Goal: Task Accomplishment & Management: Use online tool/utility

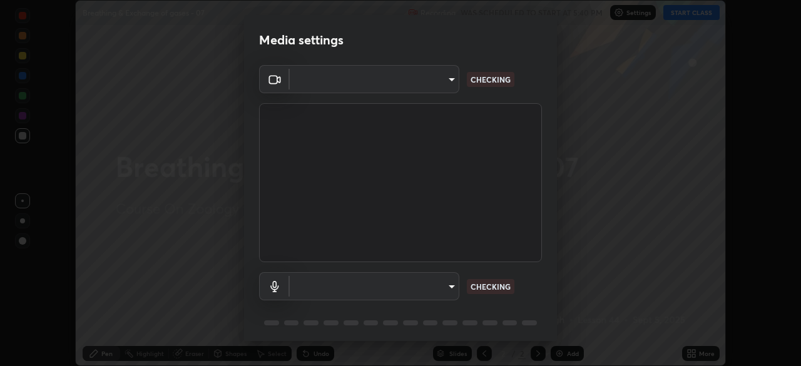
scroll to position [366, 801]
type input "1170694498857cb11788a0b7ae79d5cf1e08a6c331eb8d7031f90166f8fae325"
click at [451, 282] on body "Erase all Breathing & Exchange of gases - 07 Recording WAS SCHEDULED TO START A…" at bounding box center [400, 183] width 801 height 366
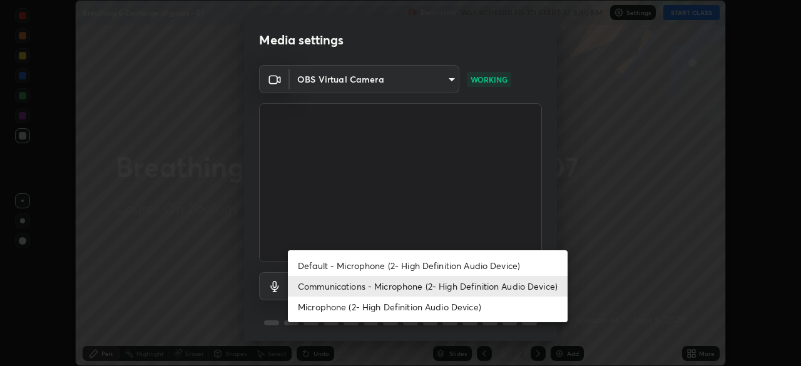
click at [469, 267] on li "Default - Microphone (2- High Definition Audio Device)" at bounding box center [428, 265] width 280 height 21
type input "default"
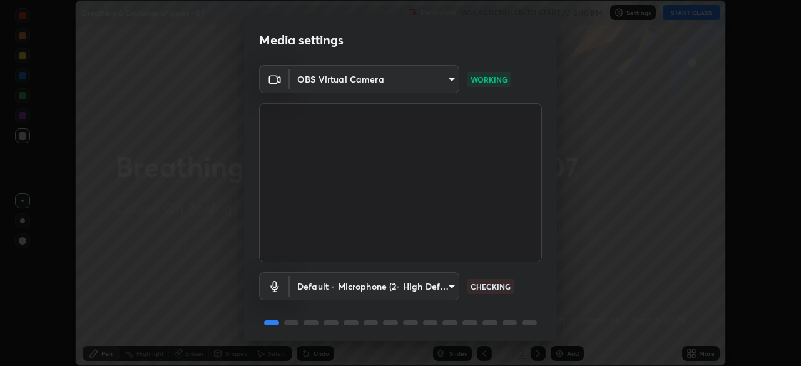
scroll to position [44, 0]
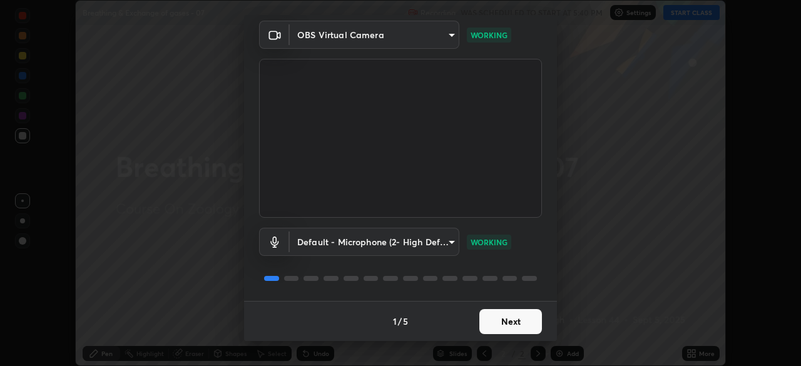
click at [504, 323] on button "Next" at bounding box center [510, 321] width 63 height 25
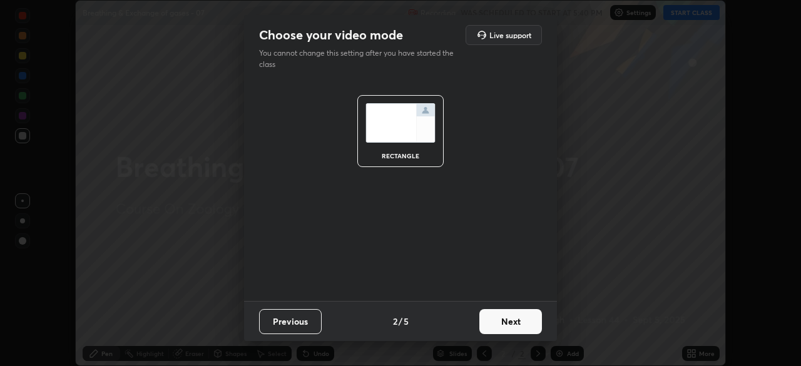
click at [509, 321] on button "Next" at bounding box center [510, 321] width 63 height 25
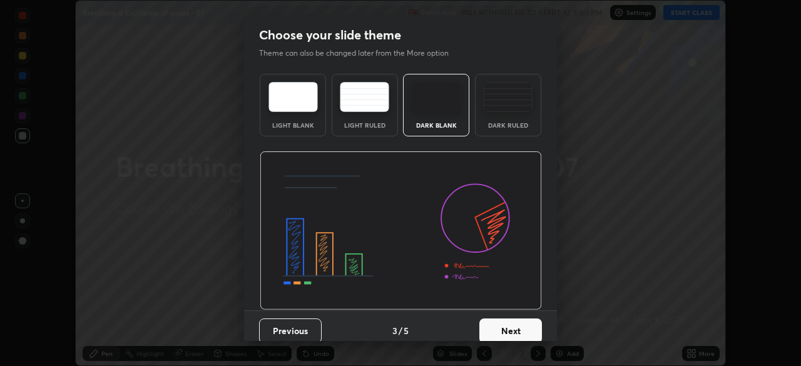
click at [514, 323] on button "Next" at bounding box center [510, 330] width 63 height 25
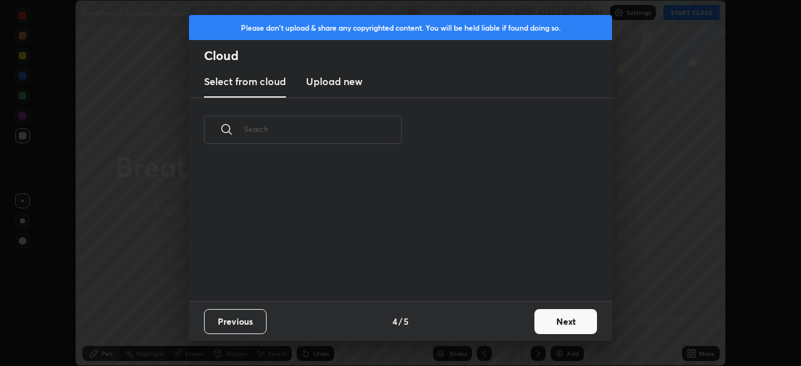
click at [541, 318] on button "Next" at bounding box center [565, 321] width 63 height 25
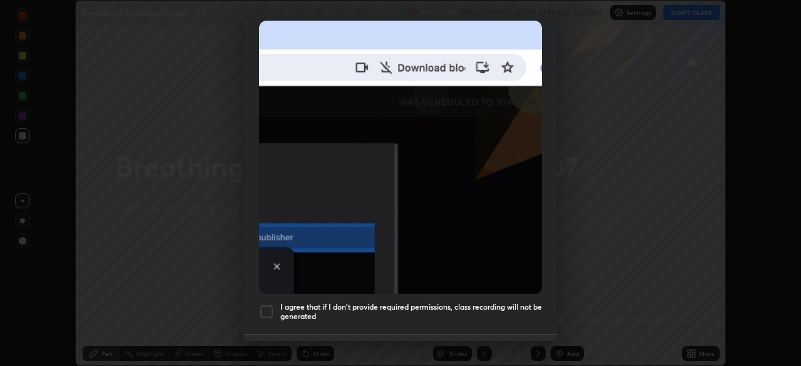
scroll to position [300, 0]
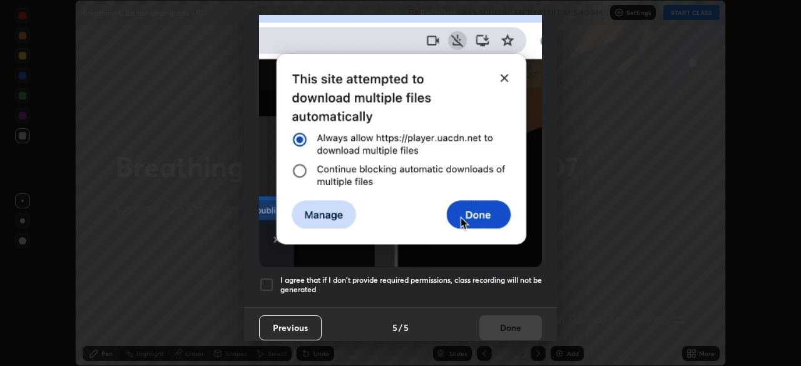
click at [467, 287] on h5 "I agree that if I don't provide required permissions, class recording will not …" at bounding box center [411, 284] width 262 height 19
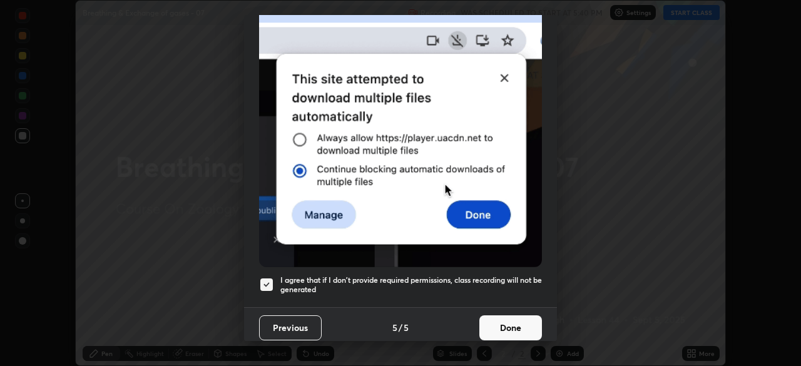
click at [502, 322] on button "Done" at bounding box center [510, 327] width 63 height 25
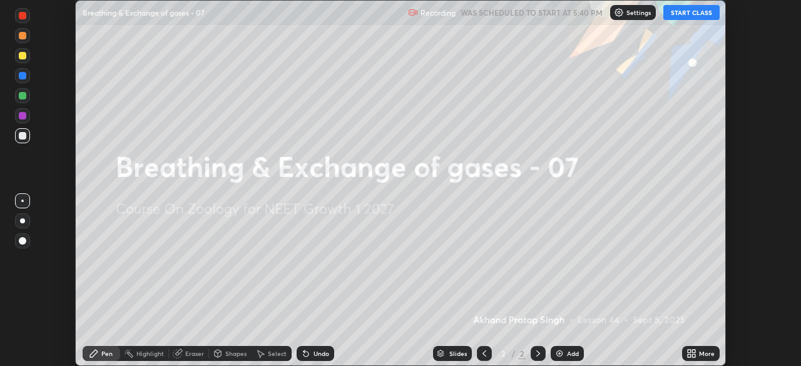
click at [676, 18] on button "START CLASS" at bounding box center [691, 12] width 56 height 15
click at [689, 351] on icon at bounding box center [689, 351] width 3 height 3
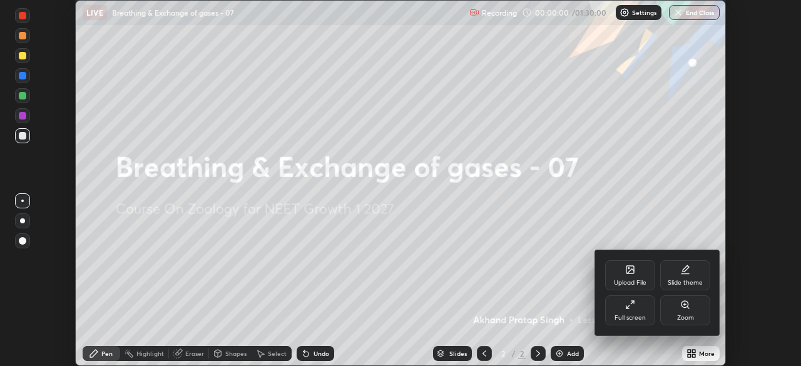
click at [633, 274] on icon at bounding box center [630, 270] width 10 height 10
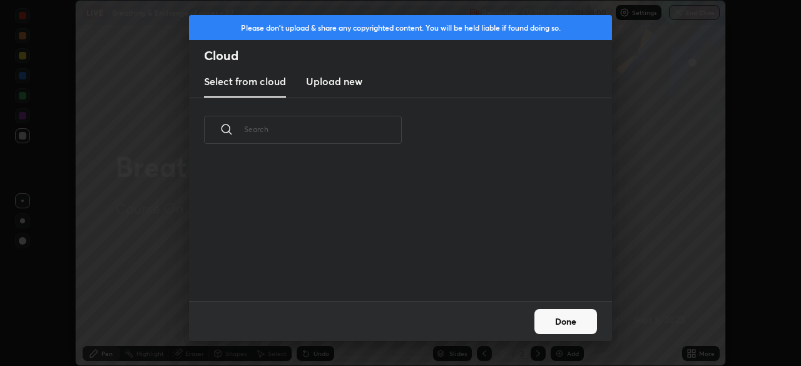
click at [327, 84] on h3 "Upload new" at bounding box center [334, 81] width 56 height 15
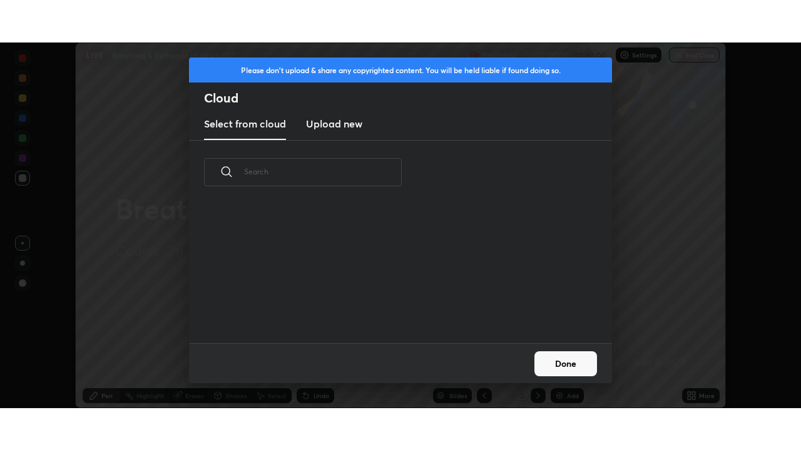
scroll to position [0, 0]
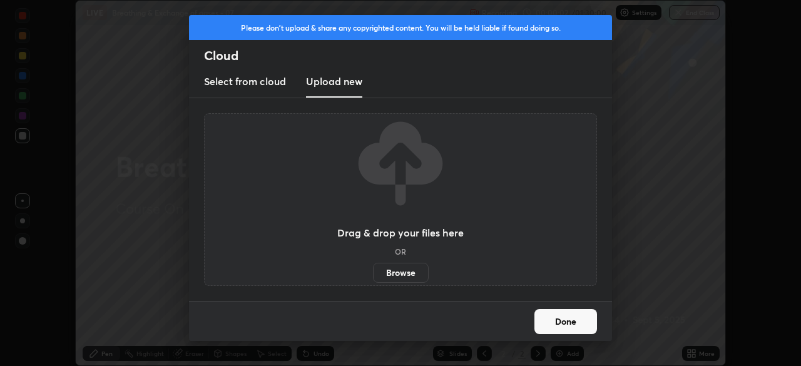
click at [397, 270] on label "Browse" at bounding box center [401, 273] width 56 height 20
click at [373, 270] on input "Browse" at bounding box center [373, 273] width 0 height 20
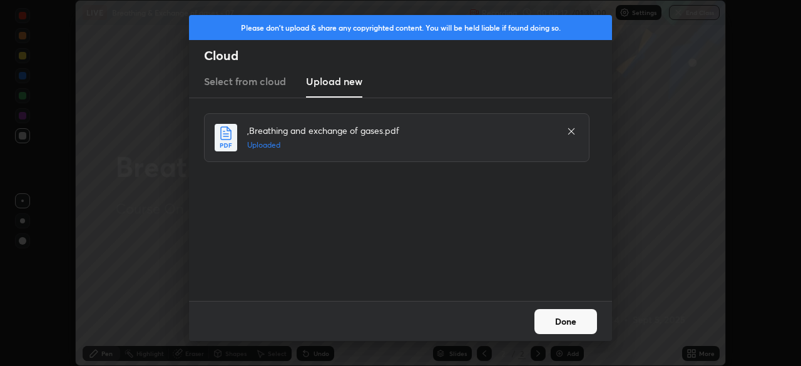
click at [571, 323] on button "Done" at bounding box center [565, 321] width 63 height 25
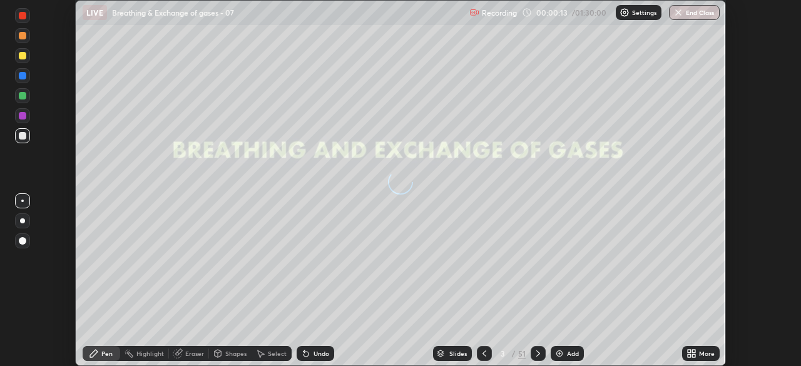
click at [690, 351] on icon at bounding box center [689, 351] width 3 height 3
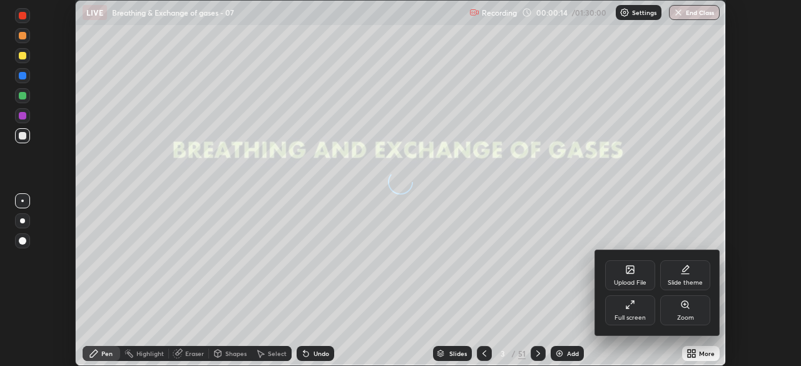
click at [637, 317] on div "Full screen" at bounding box center [629, 318] width 31 height 6
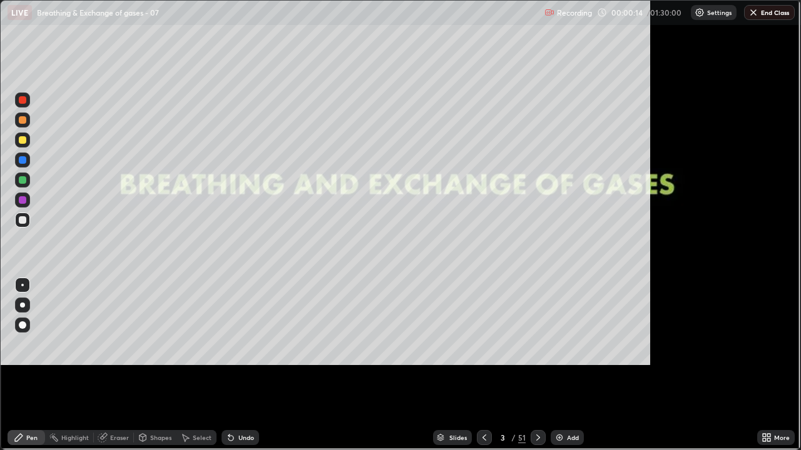
scroll to position [450, 801]
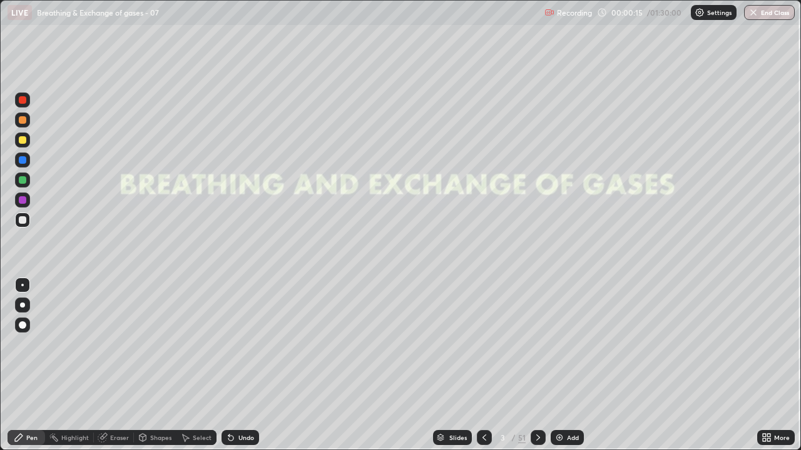
click at [460, 365] on div "Slides" at bounding box center [458, 438] width 18 height 6
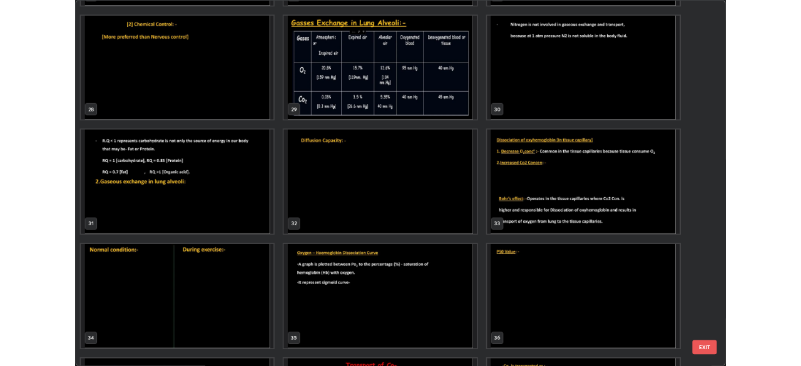
scroll to position [1233, 0]
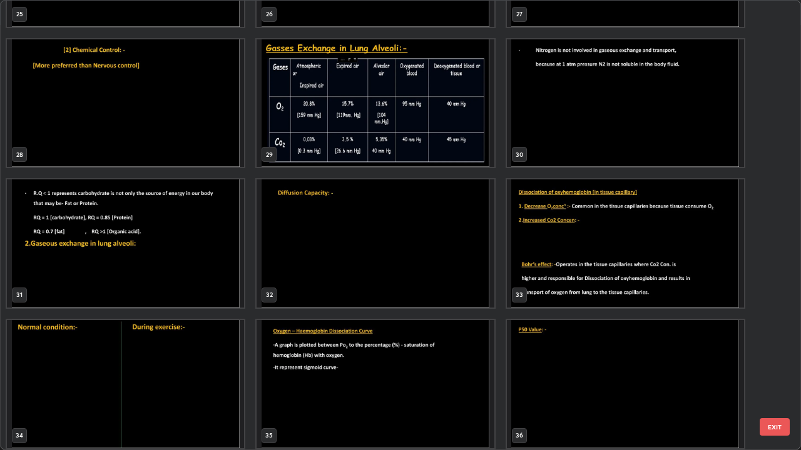
click at [439, 280] on img "grid" at bounding box center [375, 244] width 237 height 128
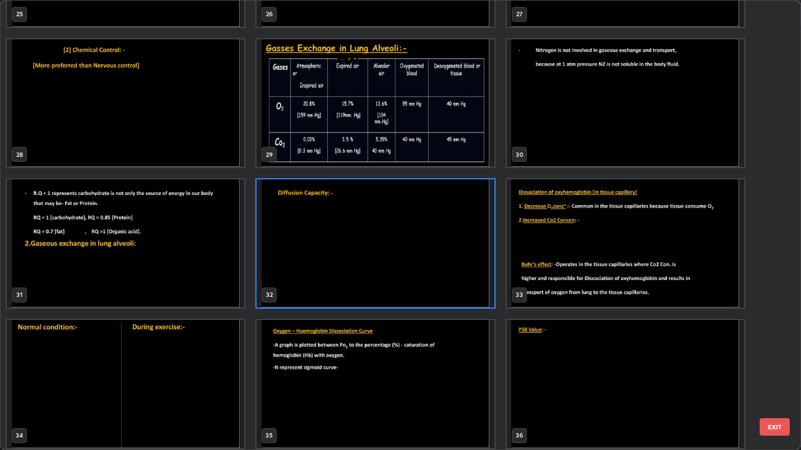
click at [439, 283] on img "grid" at bounding box center [375, 244] width 237 height 128
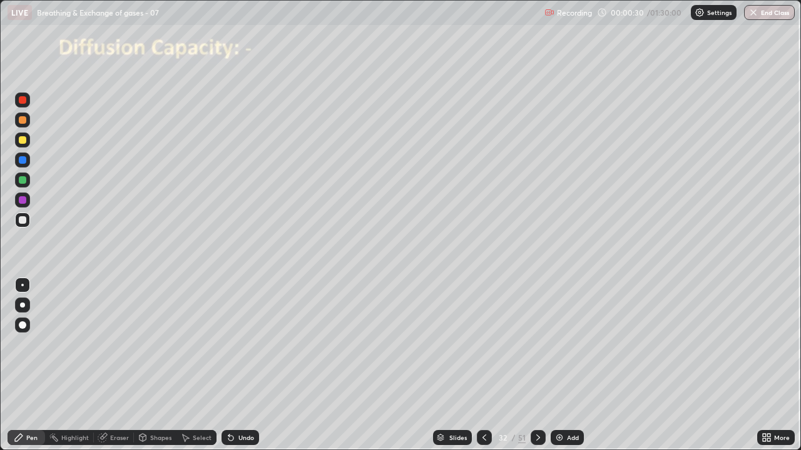
click at [562, 365] on img at bounding box center [559, 438] width 10 height 10
click at [23, 101] on div at bounding box center [23, 100] width 8 height 8
click at [23, 160] on div at bounding box center [23, 160] width 8 height 8
click at [25, 222] on div at bounding box center [23, 220] width 8 height 8
click at [24, 218] on div at bounding box center [23, 220] width 8 height 8
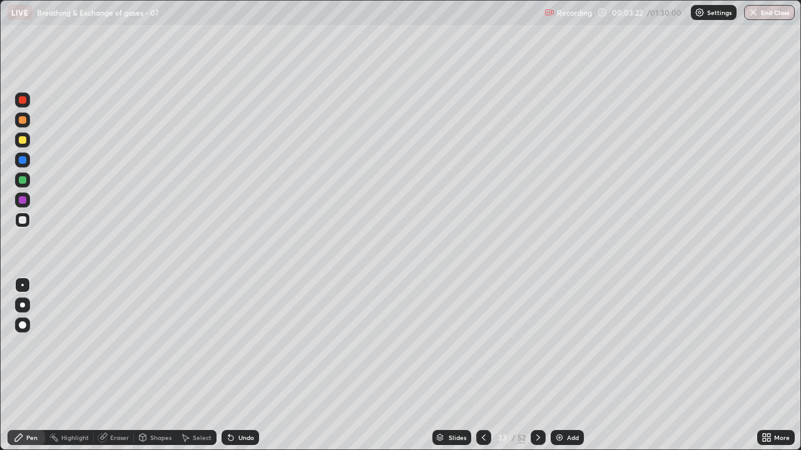
click at [235, 365] on div "Undo" at bounding box center [240, 437] width 38 height 15
click at [236, 365] on div "Undo" at bounding box center [240, 437] width 38 height 15
click at [26, 183] on div at bounding box center [22, 180] width 15 height 15
click at [26, 140] on div at bounding box center [23, 140] width 8 height 8
click at [24, 223] on div at bounding box center [23, 220] width 8 height 8
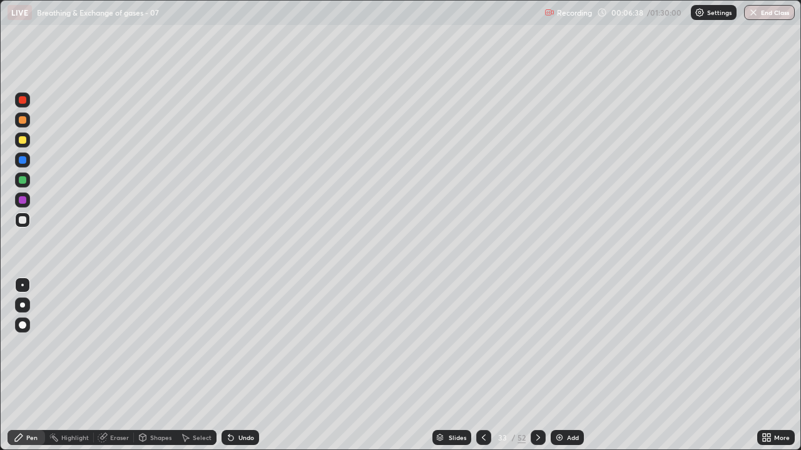
click at [23, 121] on div at bounding box center [23, 120] width 8 height 8
click at [23, 181] on div at bounding box center [23, 180] width 8 height 8
click at [23, 203] on div at bounding box center [23, 200] width 8 height 8
click at [24, 165] on div at bounding box center [22, 160] width 15 height 15
click at [23, 220] on div at bounding box center [23, 220] width 8 height 8
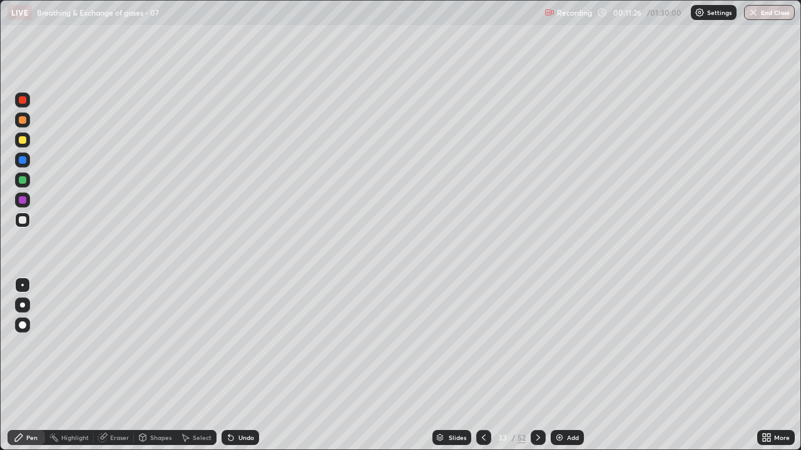
click at [538, 365] on icon at bounding box center [538, 438] width 10 height 10
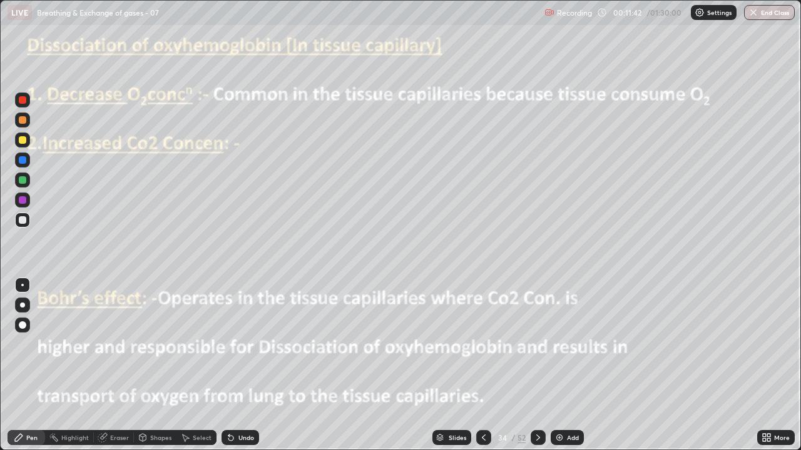
click at [482, 365] on icon at bounding box center [484, 438] width 4 height 6
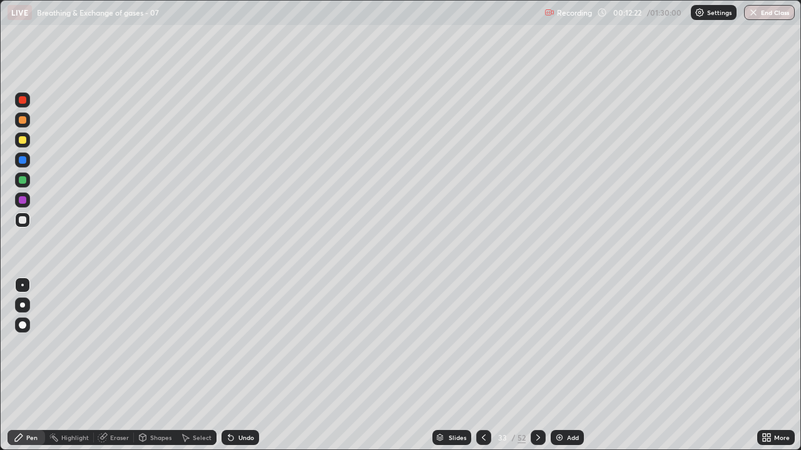
click at [537, 365] on icon at bounding box center [538, 438] width 4 height 6
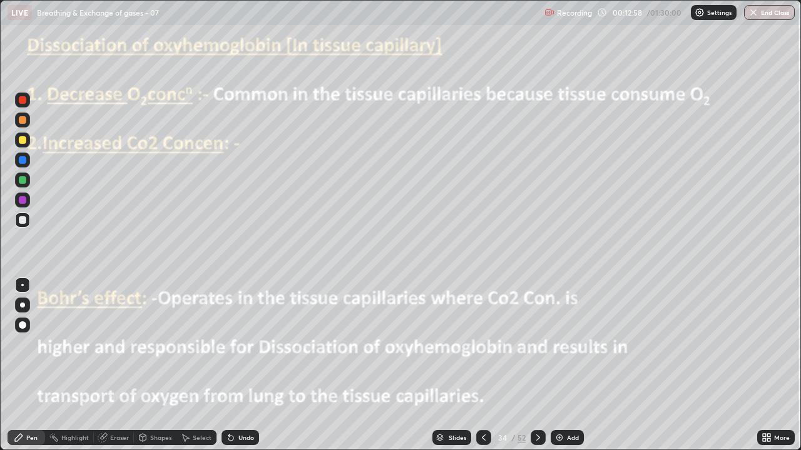
click at [23, 160] on div at bounding box center [23, 160] width 8 height 8
click at [24, 183] on div at bounding box center [23, 180] width 8 height 8
click at [23, 220] on div at bounding box center [23, 220] width 8 height 8
click at [20, 181] on div at bounding box center [23, 180] width 8 height 8
click at [23, 202] on div at bounding box center [23, 200] width 8 height 8
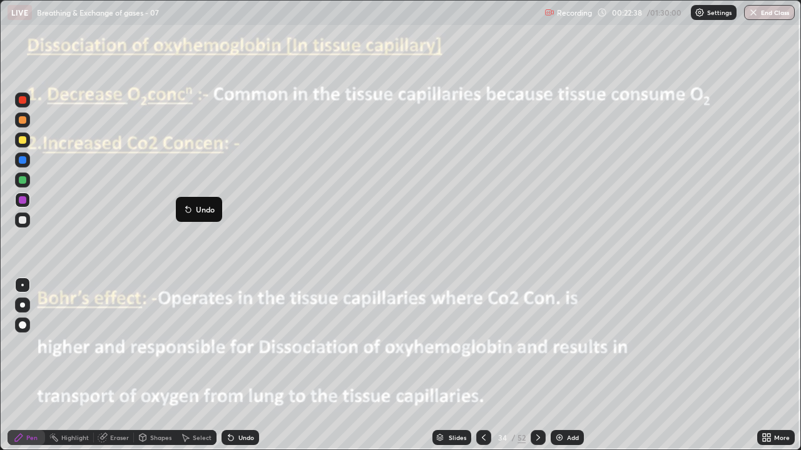
click at [538, 365] on icon at bounding box center [538, 438] width 10 height 10
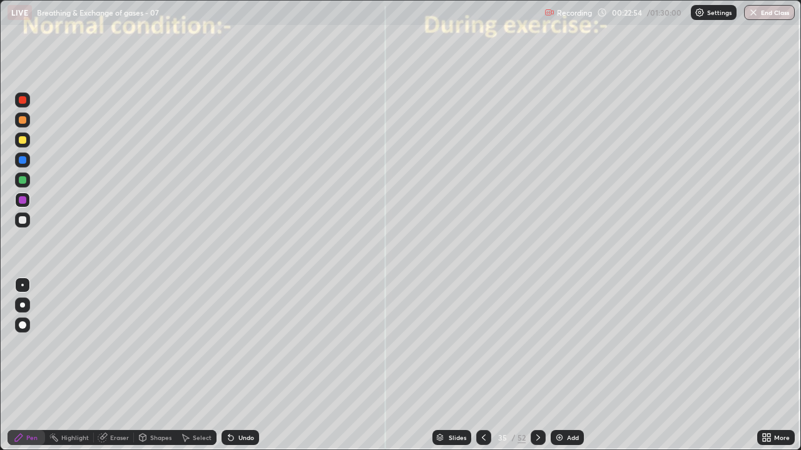
click at [23, 325] on div at bounding box center [23, 326] width 8 height 8
click at [23, 160] on div at bounding box center [23, 160] width 8 height 8
click at [22, 200] on div at bounding box center [23, 200] width 8 height 8
click at [28, 221] on div at bounding box center [22, 220] width 15 height 15
click at [23, 285] on div at bounding box center [22, 285] width 3 height 3
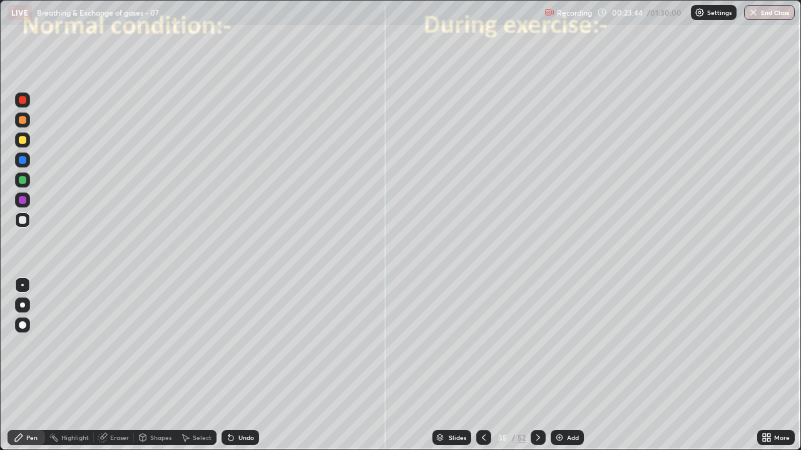
click at [22, 165] on div at bounding box center [22, 160] width 15 height 15
click at [24, 219] on div at bounding box center [23, 220] width 8 height 8
click at [23, 180] on div at bounding box center [23, 180] width 8 height 8
click at [24, 220] on div at bounding box center [23, 220] width 8 height 8
click at [26, 161] on div at bounding box center [23, 160] width 8 height 8
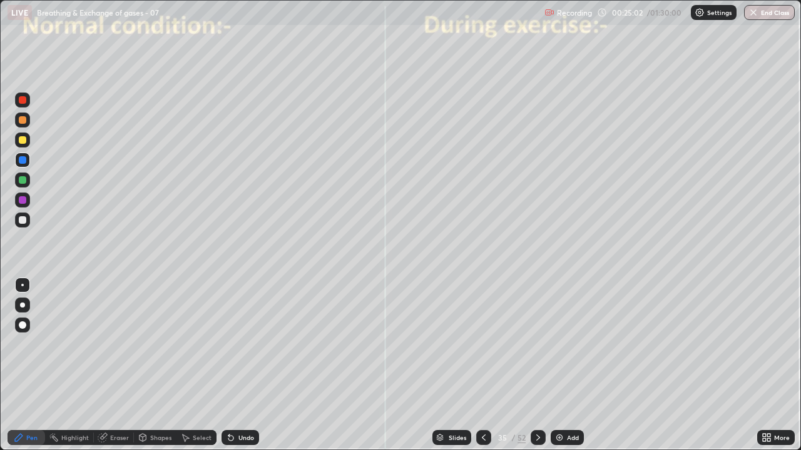
click at [25, 222] on div at bounding box center [23, 220] width 8 height 8
click at [24, 163] on div at bounding box center [23, 160] width 8 height 8
click at [24, 202] on div at bounding box center [23, 200] width 8 height 8
click at [23, 180] on div at bounding box center [23, 180] width 8 height 8
click at [23, 326] on div at bounding box center [23, 326] width 8 height 8
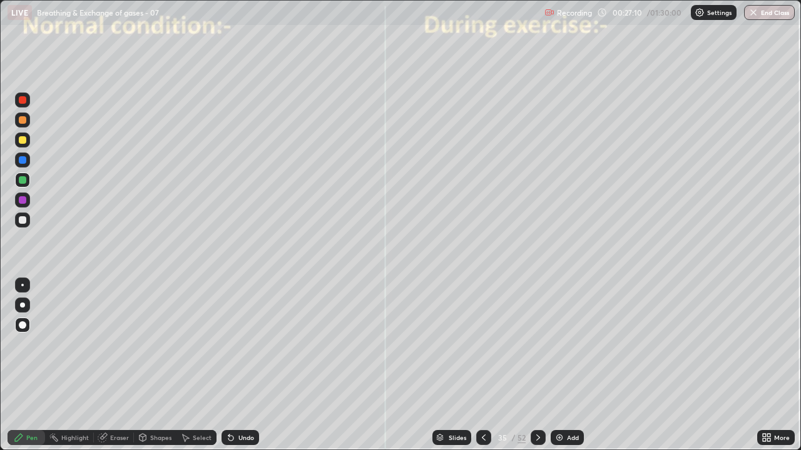
click at [26, 165] on div at bounding box center [22, 160] width 15 height 15
click at [27, 205] on div at bounding box center [22, 200] width 15 height 15
click at [27, 284] on div at bounding box center [22, 285] width 15 height 15
click at [23, 220] on div at bounding box center [23, 220] width 8 height 8
click at [228, 365] on icon at bounding box center [228, 435] width 1 height 1
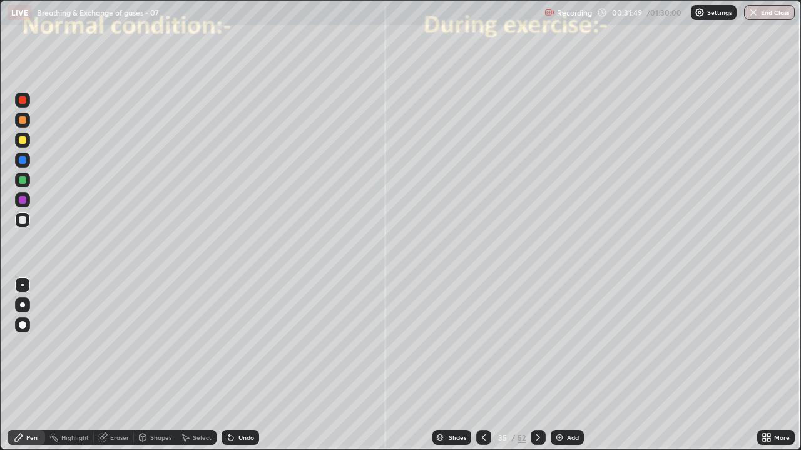
click at [112, 365] on div "Eraser" at bounding box center [119, 438] width 19 height 6
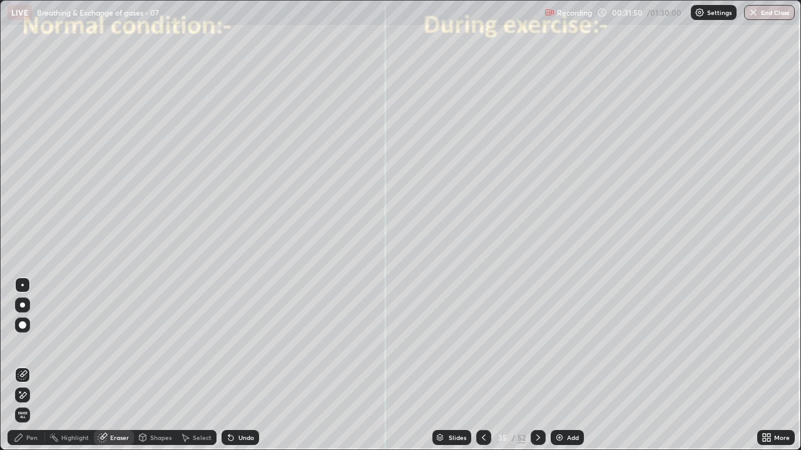
click at [23, 365] on icon at bounding box center [23, 395] width 10 height 11
click at [21, 365] on icon at bounding box center [19, 438] width 8 height 8
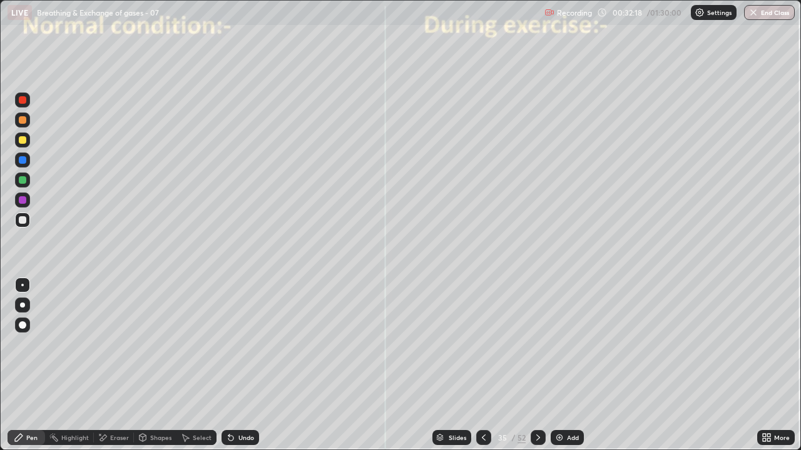
click at [22, 162] on div at bounding box center [23, 160] width 8 height 8
click at [537, 365] on icon at bounding box center [538, 438] width 4 height 6
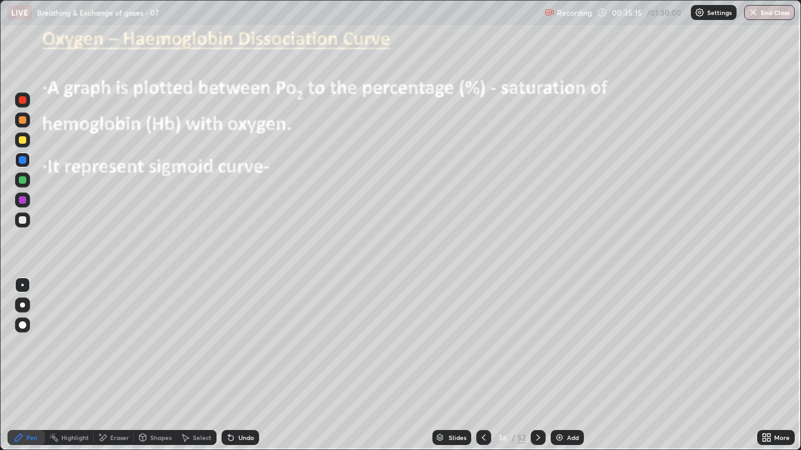
click at [155, 365] on div "Shapes" at bounding box center [155, 437] width 43 height 15
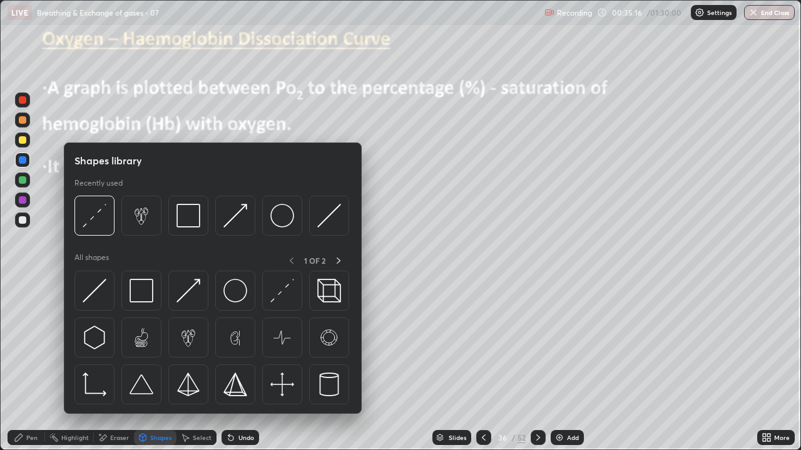
click at [32, 365] on div "Pen" at bounding box center [27, 437] width 38 height 15
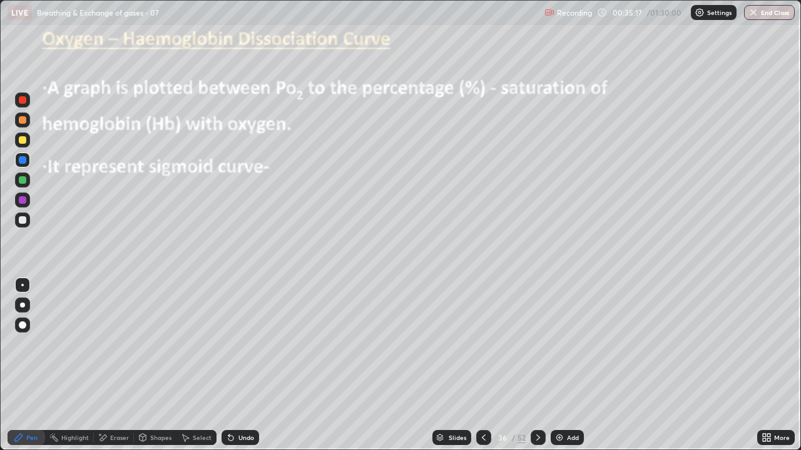
click at [29, 365] on div "Pen" at bounding box center [31, 438] width 11 height 6
click at [20, 326] on div at bounding box center [23, 326] width 8 height 8
click at [162, 365] on div "Shapes" at bounding box center [160, 438] width 21 height 6
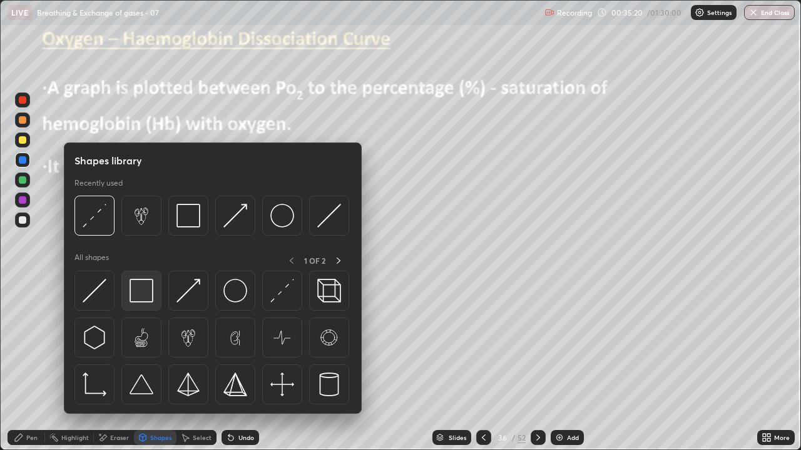
click at [139, 295] on img at bounding box center [142, 291] width 24 height 24
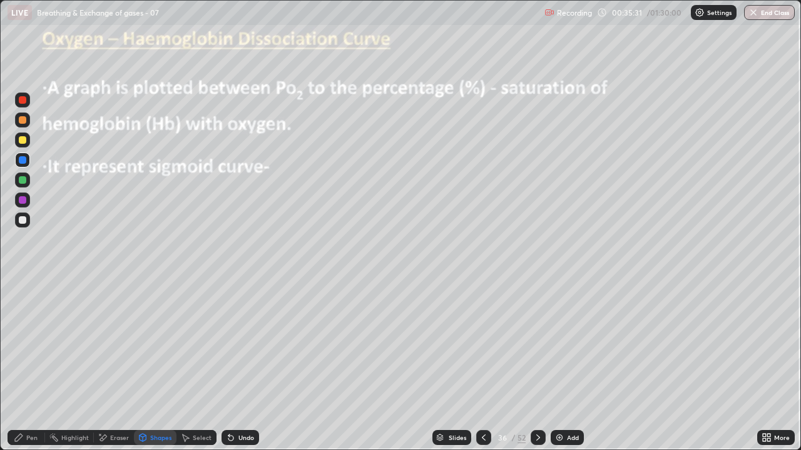
click at [113, 365] on div "Eraser" at bounding box center [119, 438] width 19 height 6
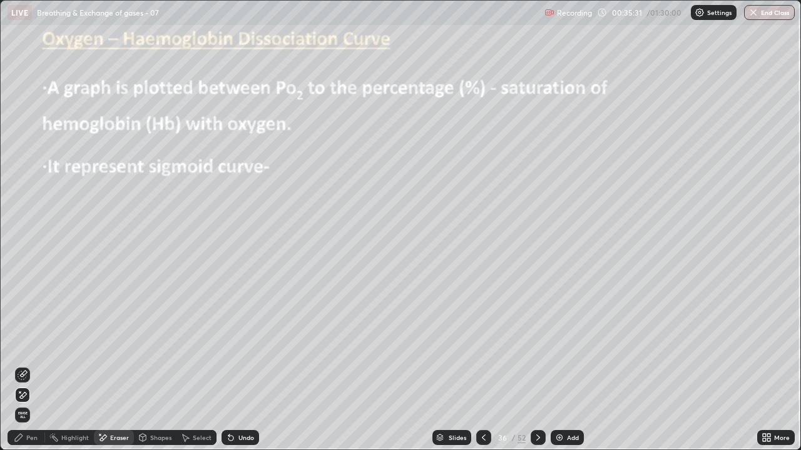
click at [24, 365] on icon at bounding box center [23, 375] width 10 height 10
click at [35, 365] on div "Pen" at bounding box center [27, 437] width 38 height 15
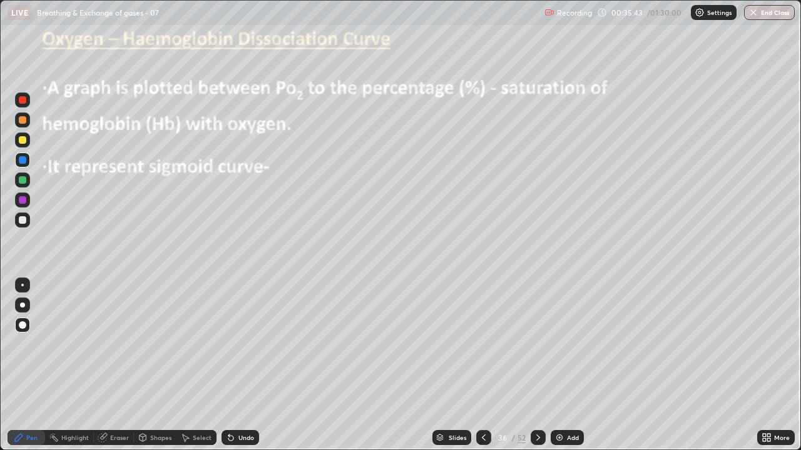
click at [23, 202] on div at bounding box center [23, 200] width 8 height 8
click at [39, 365] on div "Pen" at bounding box center [27, 437] width 38 height 15
click at [23, 285] on div at bounding box center [22, 285] width 3 height 3
click at [28, 221] on div at bounding box center [22, 220] width 15 height 15
click at [23, 181] on div at bounding box center [23, 180] width 8 height 8
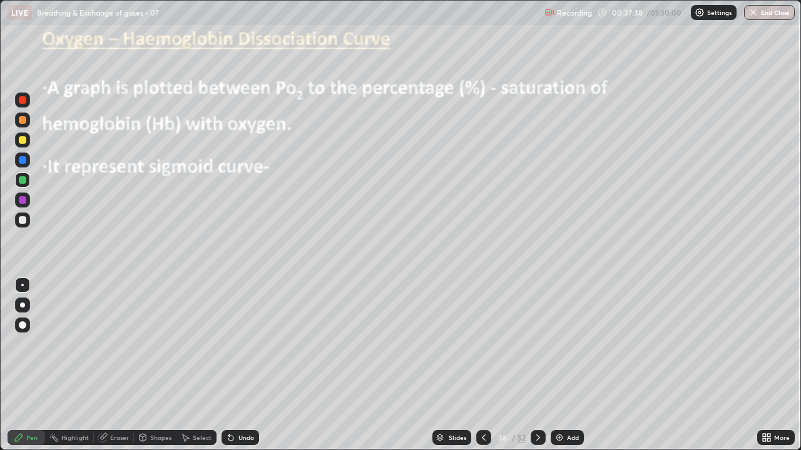
click at [21, 219] on div at bounding box center [23, 220] width 8 height 8
click at [23, 305] on div at bounding box center [22, 305] width 5 height 5
click at [26, 142] on div at bounding box center [23, 140] width 8 height 8
click at [23, 141] on div at bounding box center [23, 140] width 8 height 8
click at [23, 219] on div at bounding box center [23, 220] width 8 height 8
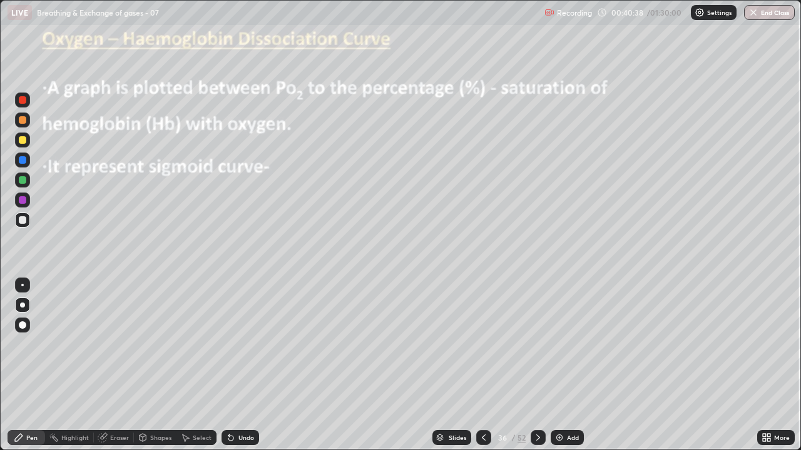
click at [23, 285] on div at bounding box center [22, 285] width 3 height 3
click at [539, 365] on icon at bounding box center [538, 438] width 10 height 10
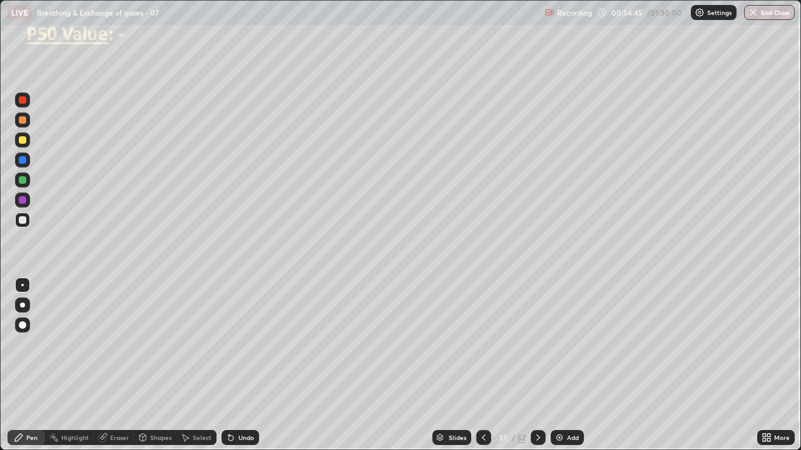
click at [537, 365] on icon at bounding box center [538, 438] width 10 height 10
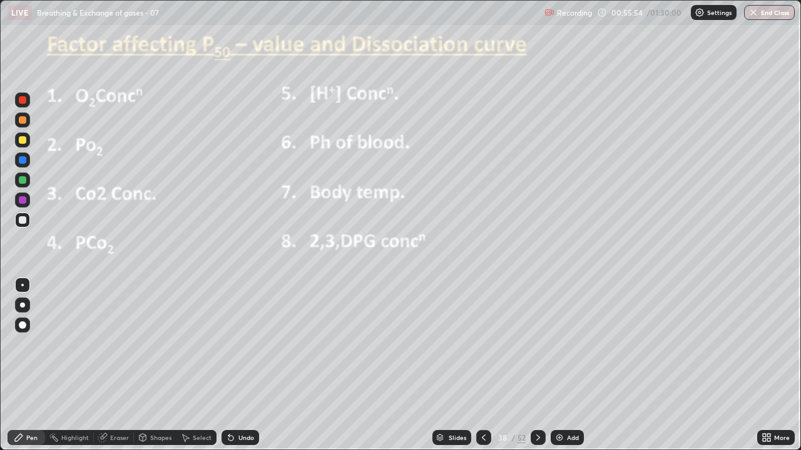
click at [25, 223] on div at bounding box center [23, 220] width 8 height 8
click at [768, 365] on icon at bounding box center [768, 435] width 3 height 3
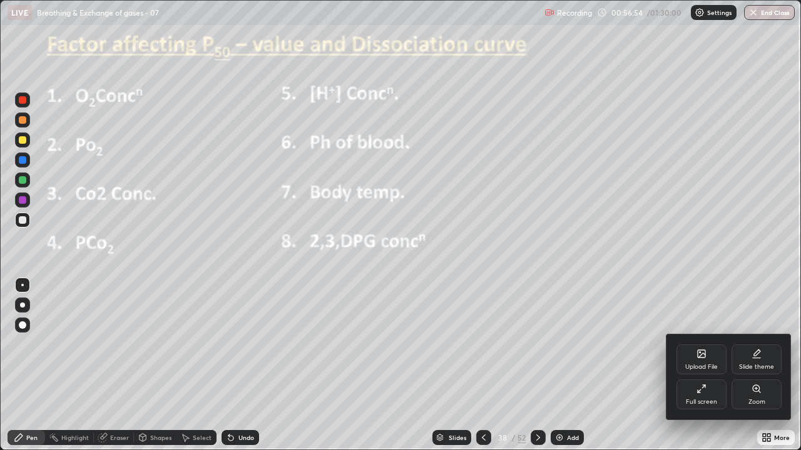
click at [710, 365] on div "Full screen" at bounding box center [701, 402] width 31 height 6
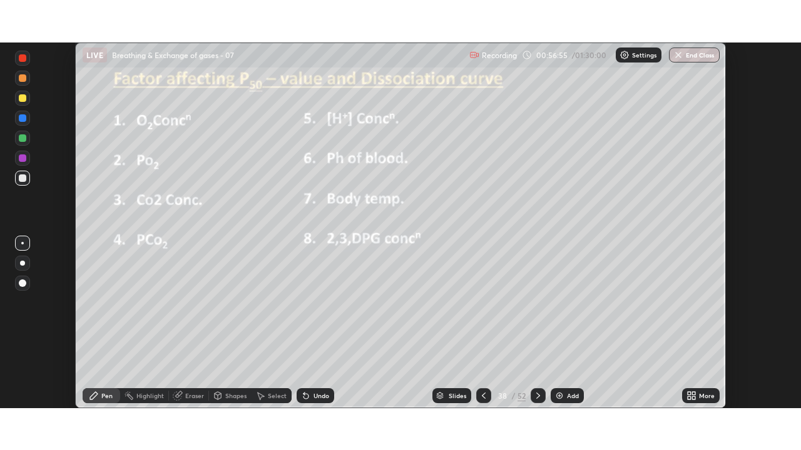
scroll to position [62201, 61766]
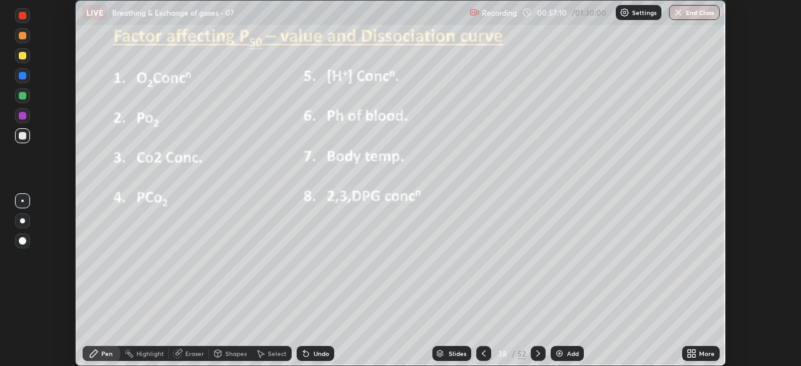
click at [691, 355] on icon at bounding box center [691, 353] width 10 height 10
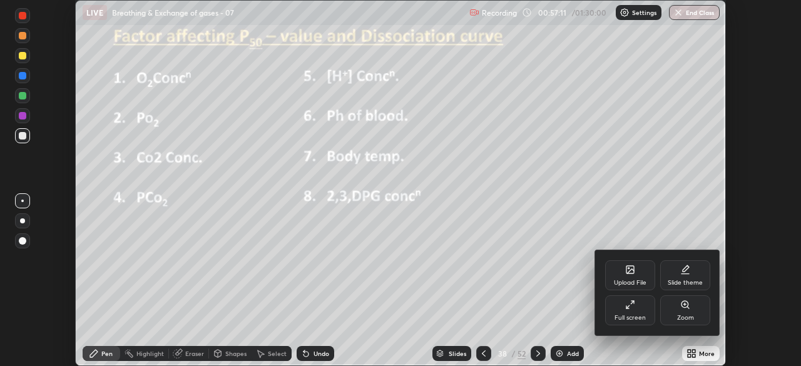
click at [635, 315] on div "Full screen" at bounding box center [629, 318] width 31 height 6
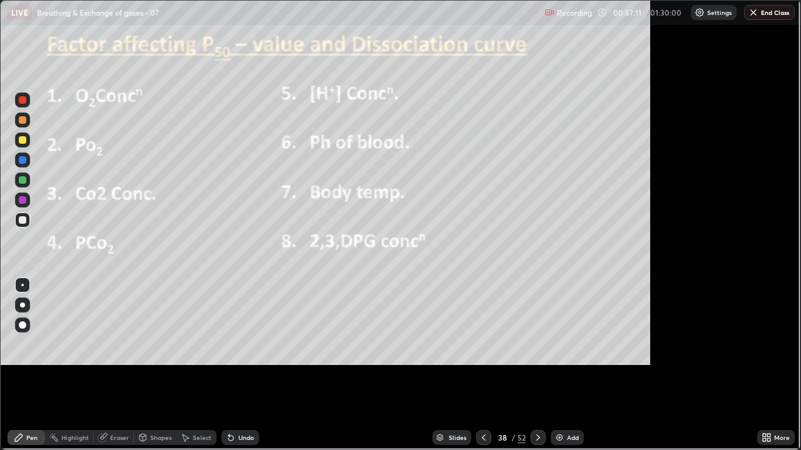
scroll to position [450, 801]
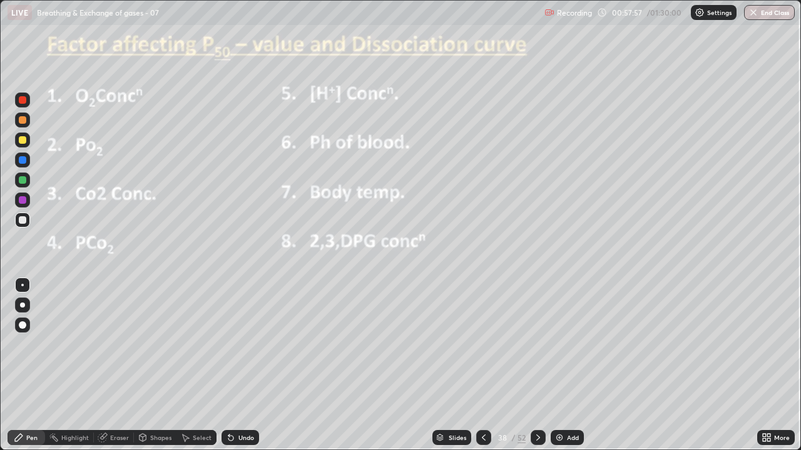
click at [760, 18] on button "End Class" at bounding box center [769, 12] width 51 height 15
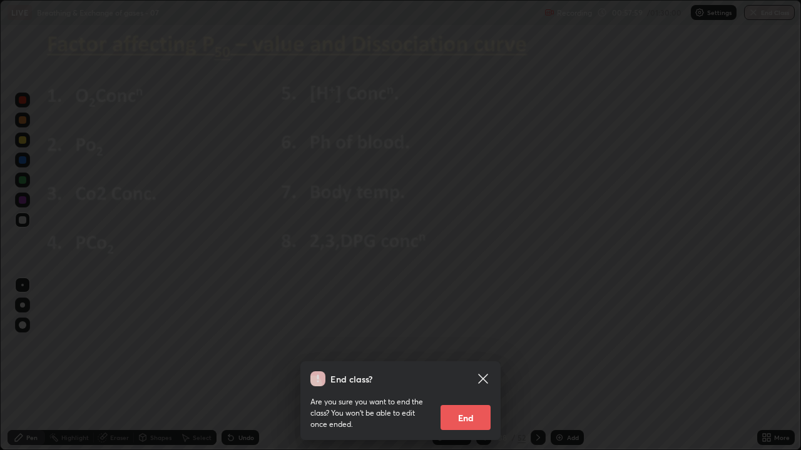
click at [482, 365] on button "End" at bounding box center [465, 417] width 50 height 25
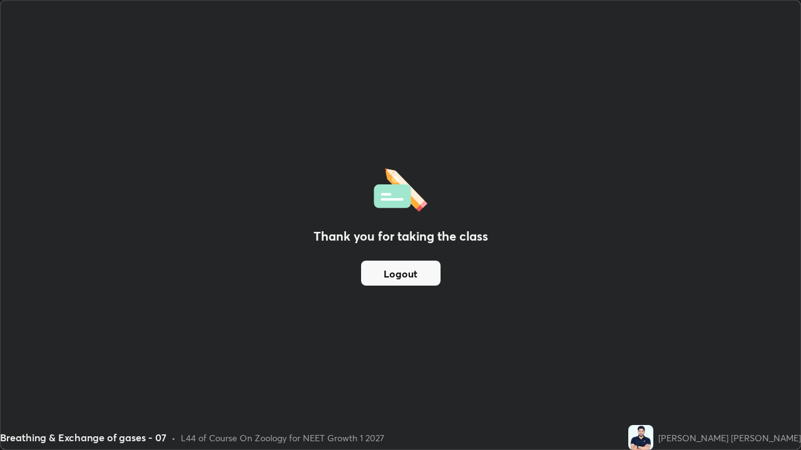
click at [422, 278] on button "Logout" at bounding box center [400, 273] width 79 height 25
